Goal: Transaction & Acquisition: Purchase product/service

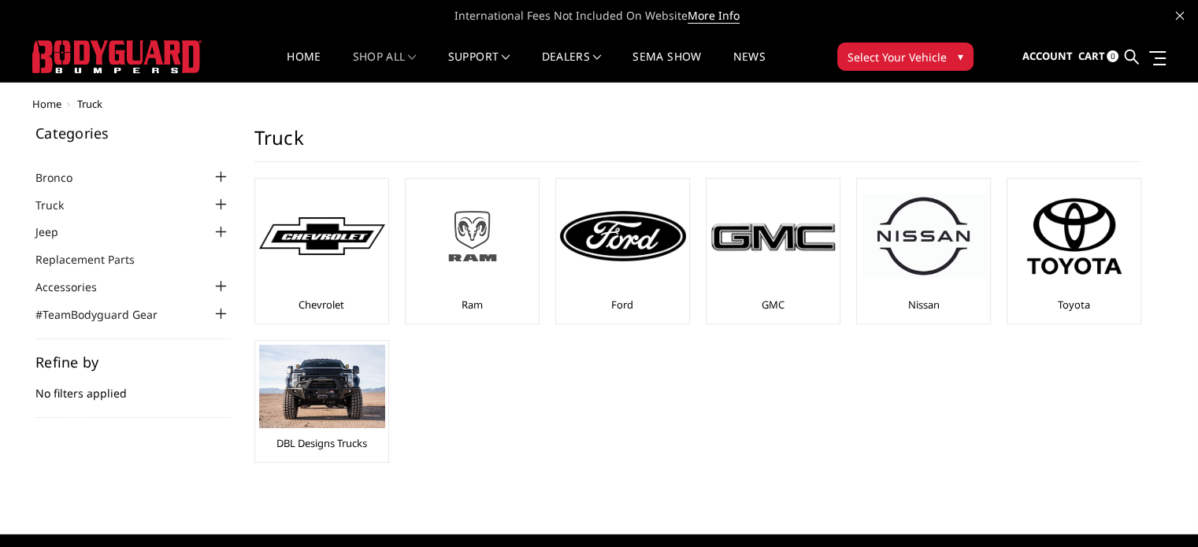
click at [450, 242] on img at bounding box center [473, 236] width 126 height 71
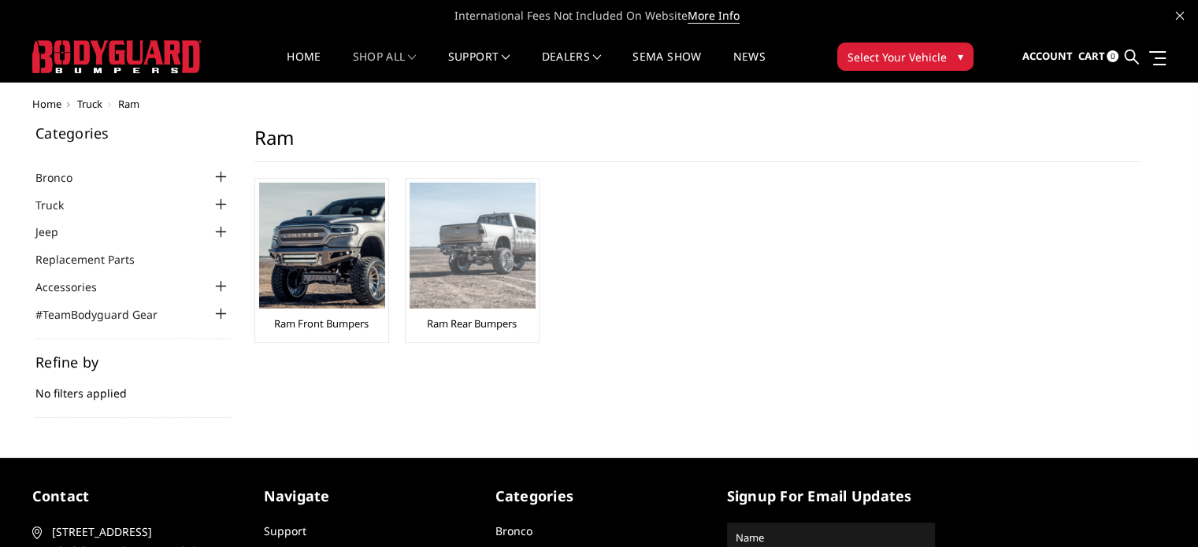
drag, startPoint x: 0, startPoint y: 0, endPoint x: 450, endPoint y: 242, distance: 510.6
click at [450, 242] on img at bounding box center [473, 246] width 126 height 126
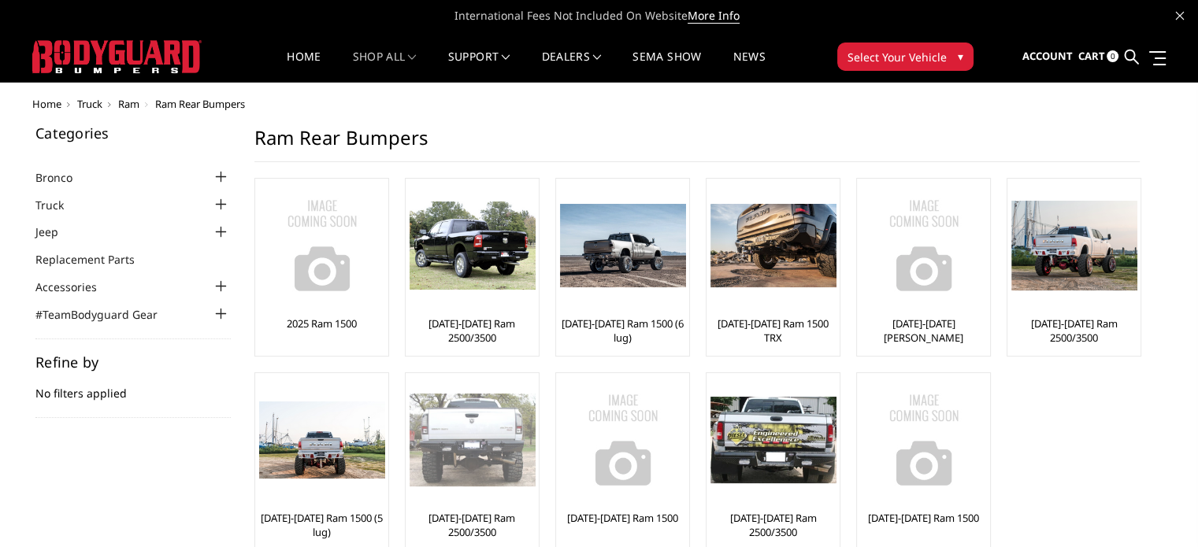
click at [473, 445] on img at bounding box center [473, 440] width 126 height 93
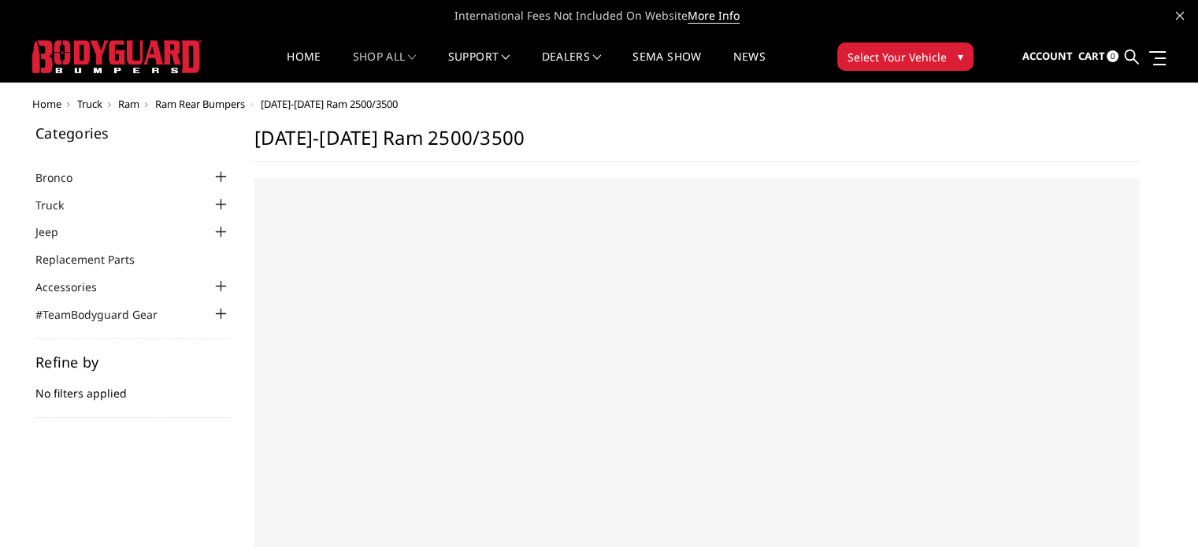
select select "US"
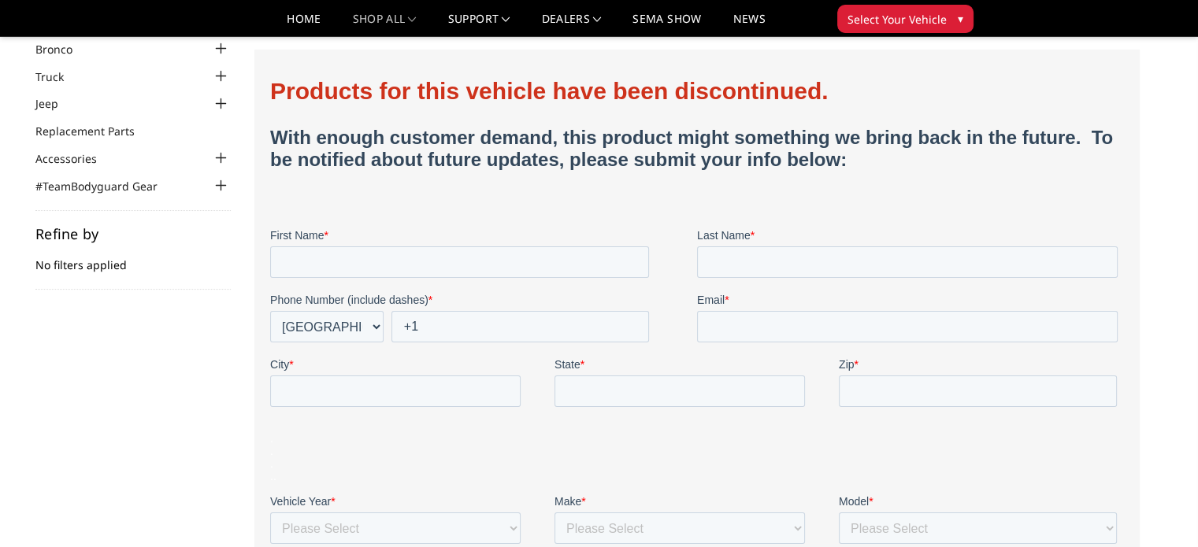
scroll to position [39, 0]
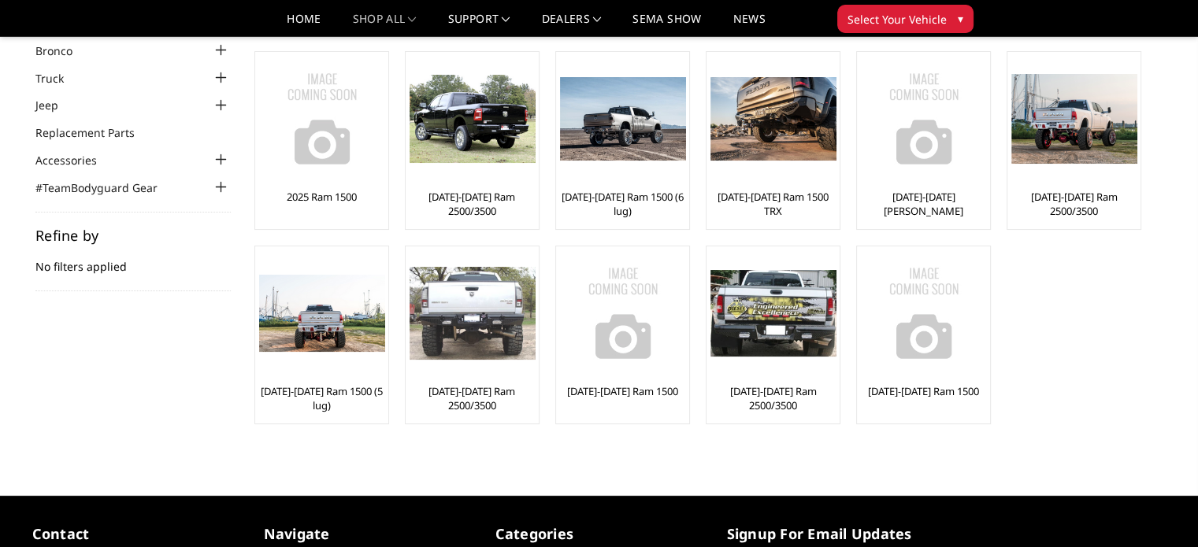
scroll to position [82, 0]
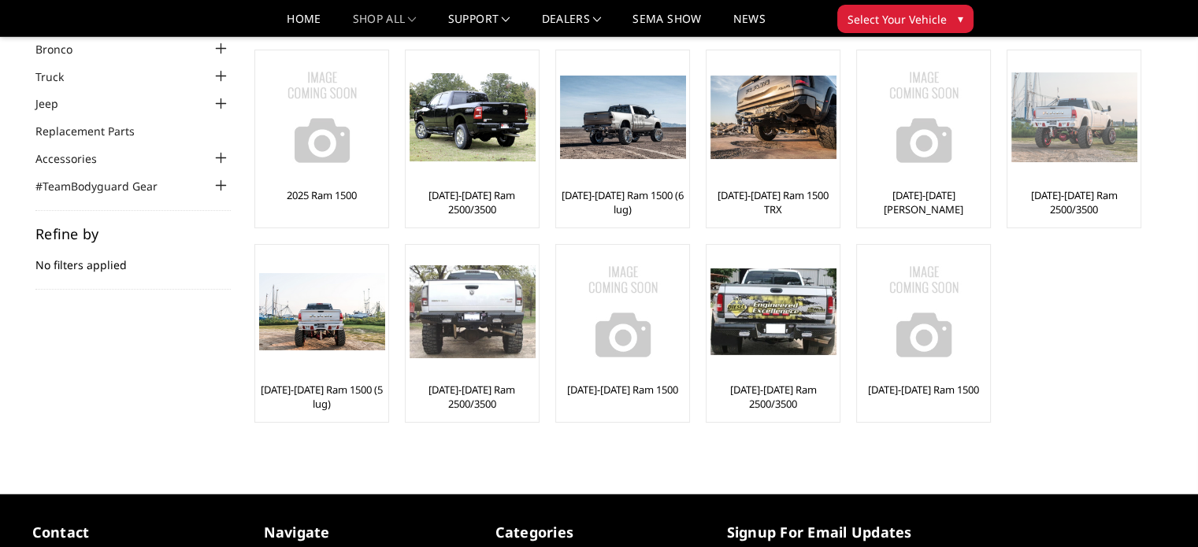
click at [1077, 144] on img at bounding box center [1074, 117] width 126 height 90
